Goal: Task Accomplishment & Management: Manage account settings

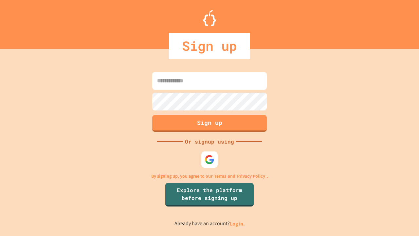
click at [238, 223] on link "Log in." at bounding box center [237, 223] width 15 height 7
